Goal: Navigation & Orientation: Find specific page/section

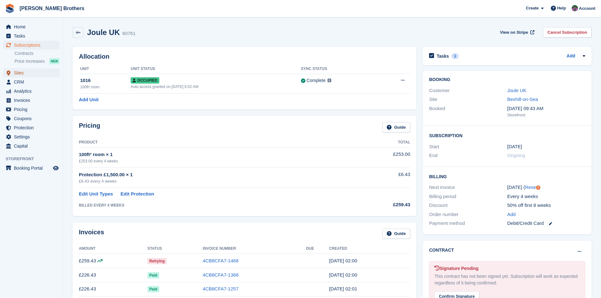
click at [15, 71] on span "Sites" at bounding box center [33, 72] width 38 height 9
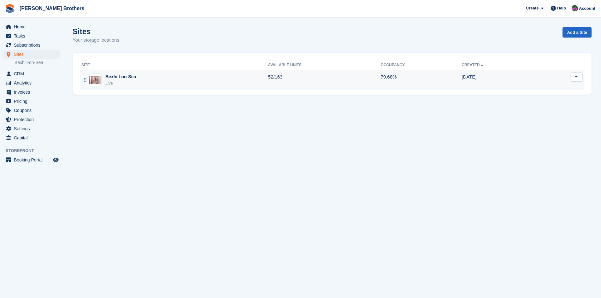
click at [114, 77] on div "Bexhill-on-Sea" at bounding box center [120, 77] width 31 height 7
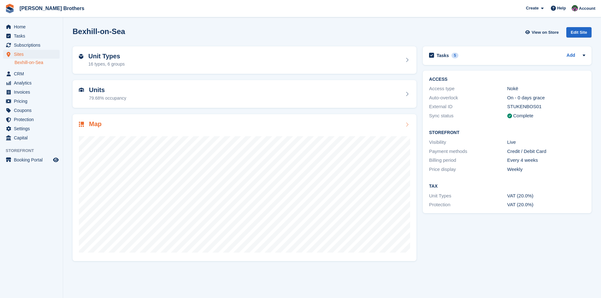
click at [97, 125] on h2 "Map" at bounding box center [95, 124] width 13 height 7
